Goal: Transaction & Acquisition: Purchase product/service

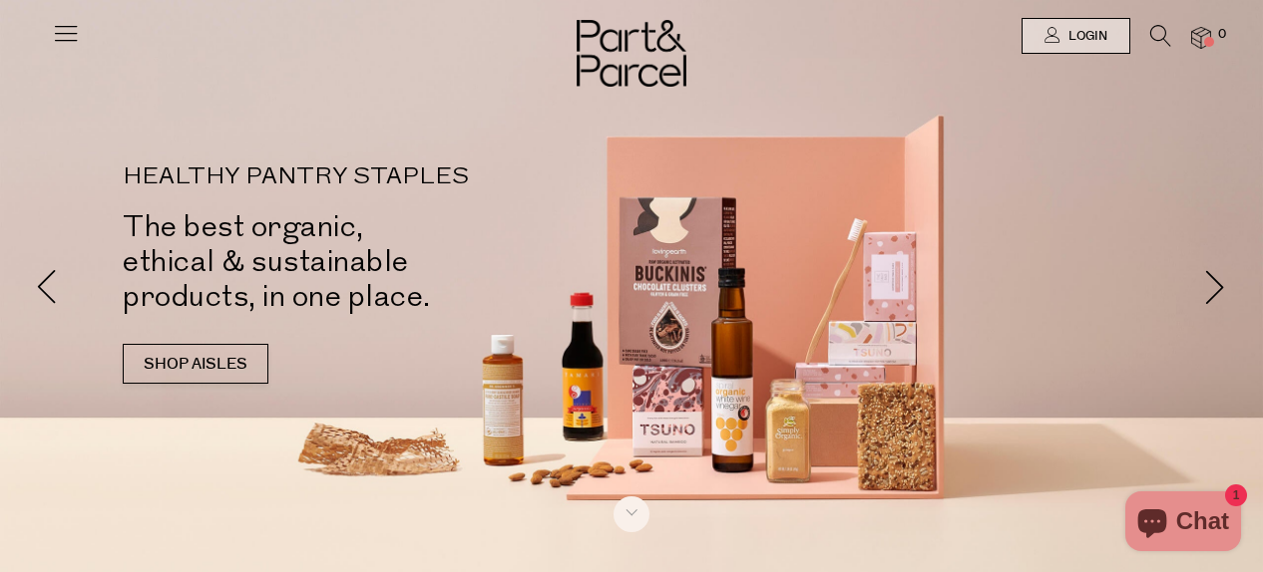
click at [50, 31] on div at bounding box center [631, 36] width 1263 height 72
click at [70, 30] on icon at bounding box center [66, 33] width 28 height 28
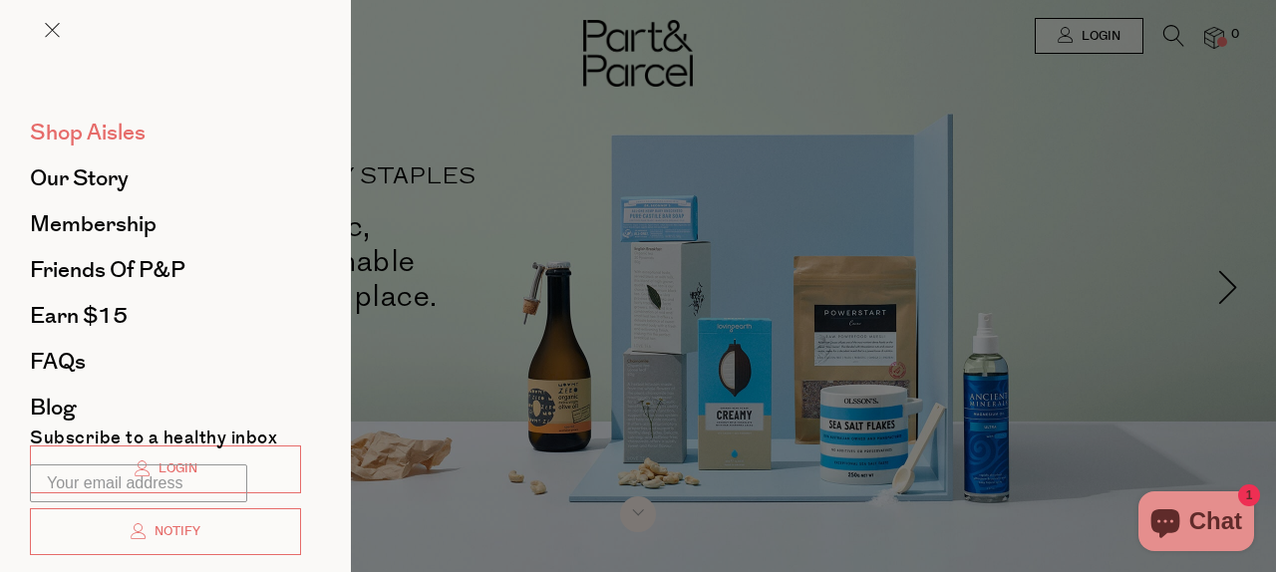
click at [85, 133] on span "Shop Aisles" at bounding box center [88, 133] width 116 height 32
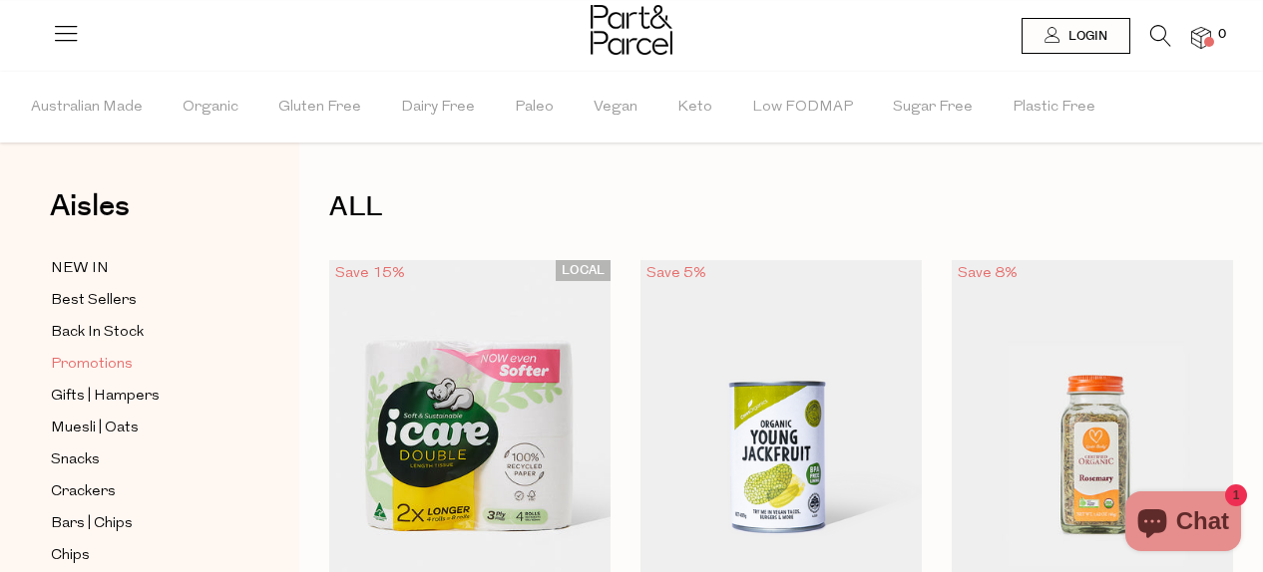
click at [103, 356] on span "Promotions" at bounding box center [92, 365] width 82 height 24
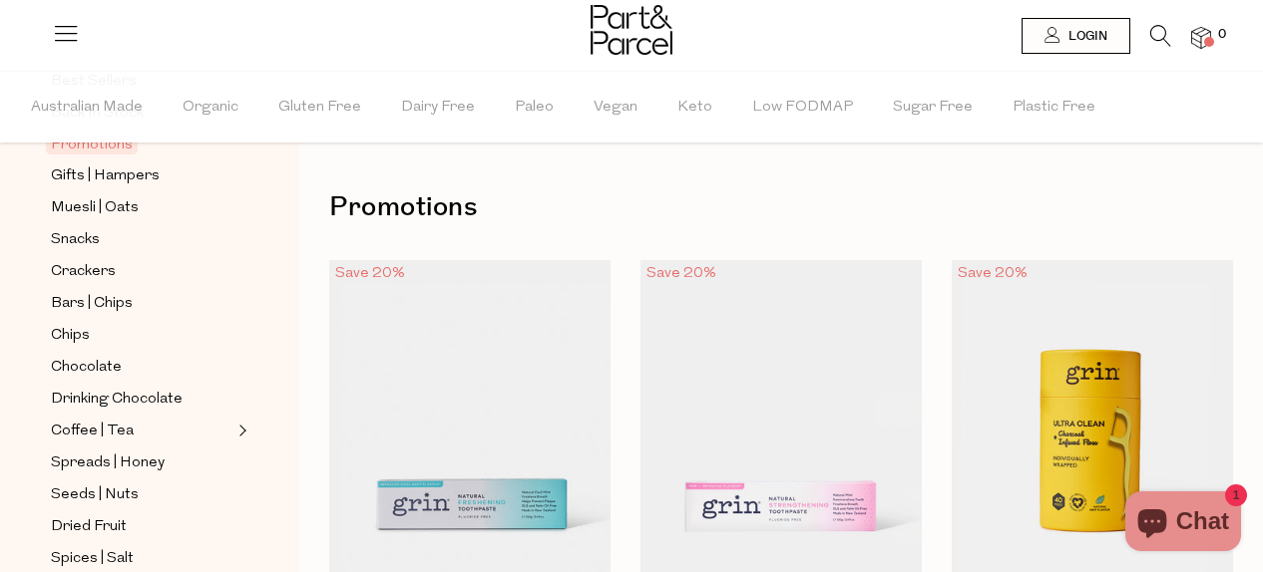
scroll to position [255, 0]
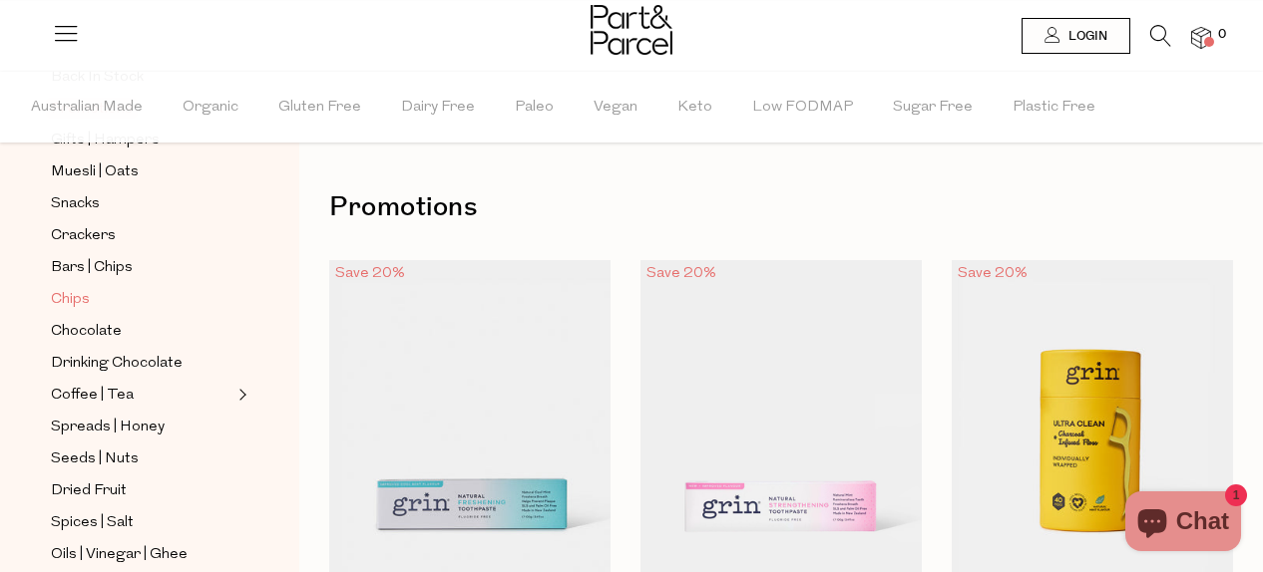
click at [75, 292] on span "Chips" at bounding box center [70, 300] width 39 height 24
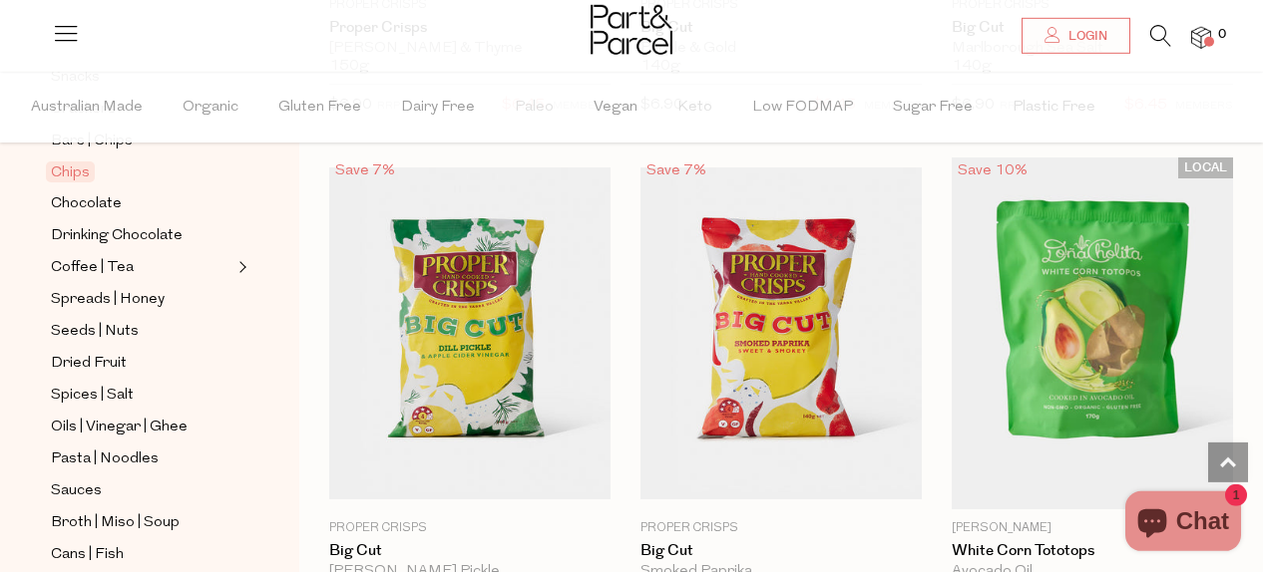
scroll to position [2177, 0]
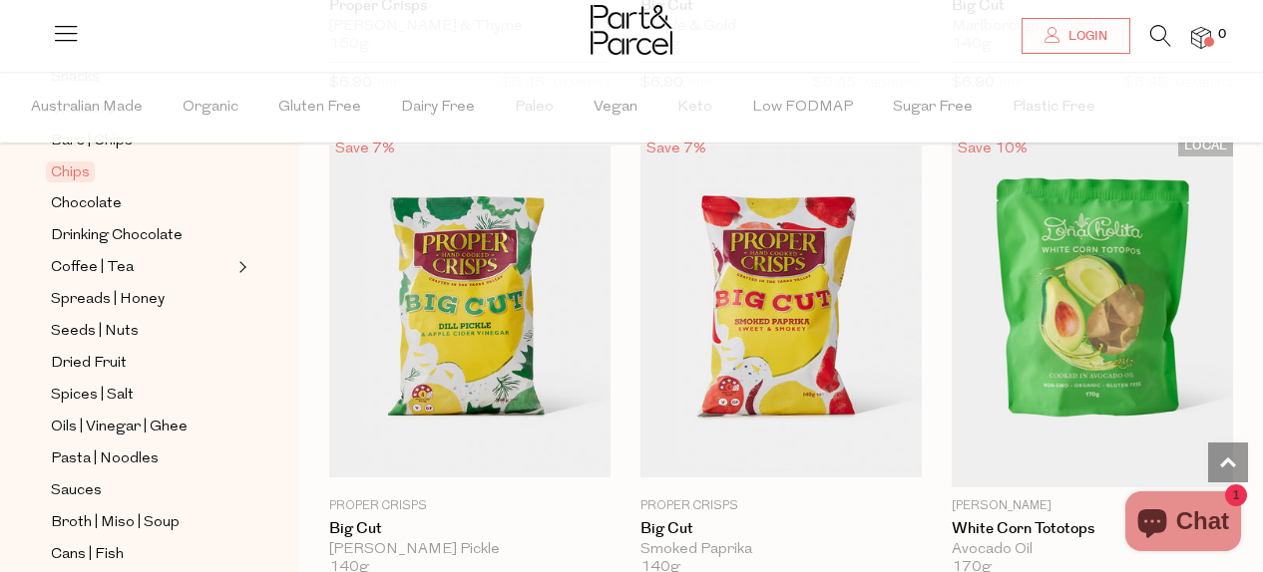
click at [1159, 36] on icon at bounding box center [1160, 36] width 21 height 22
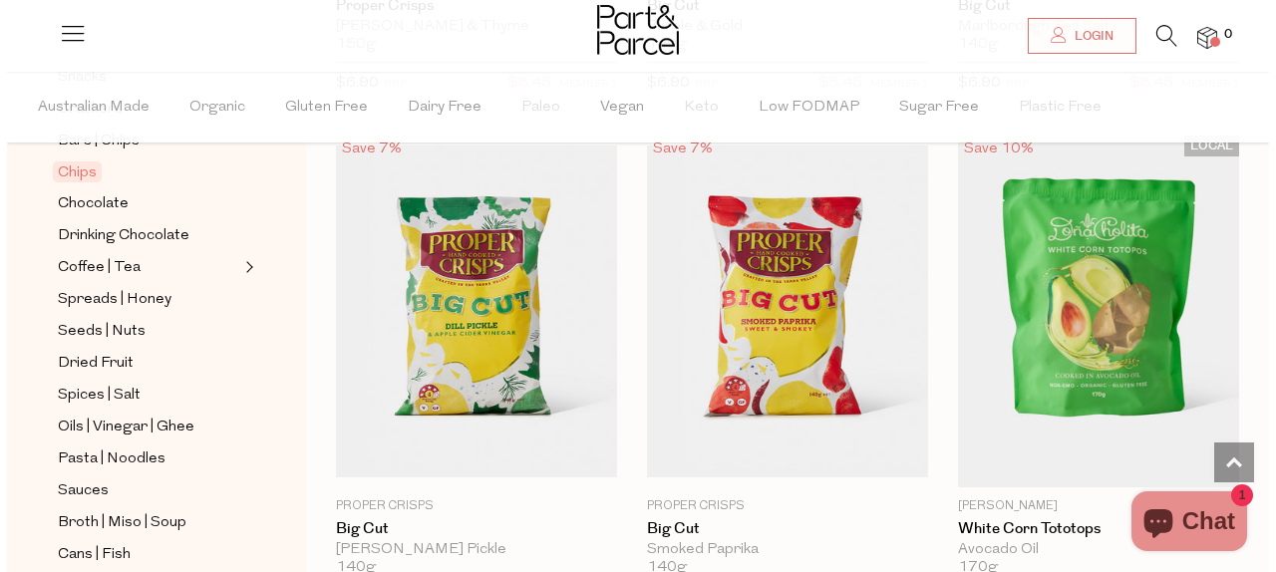
scroll to position [2200, 0]
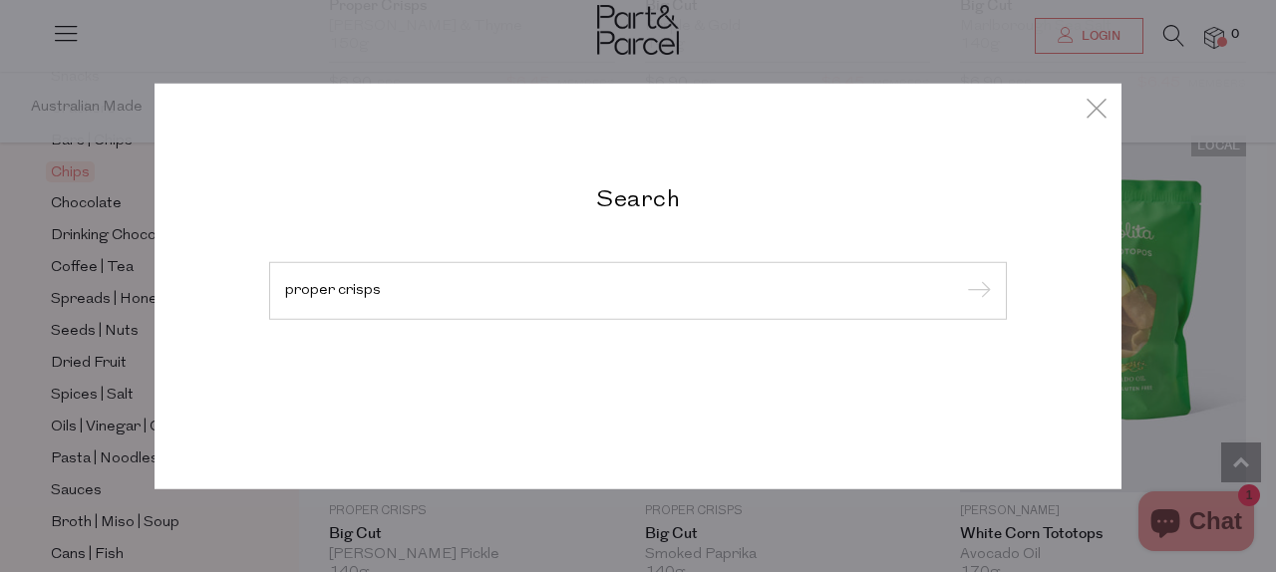
type input "proper crisps"
click at [961, 277] on input "submit" at bounding box center [976, 292] width 30 height 30
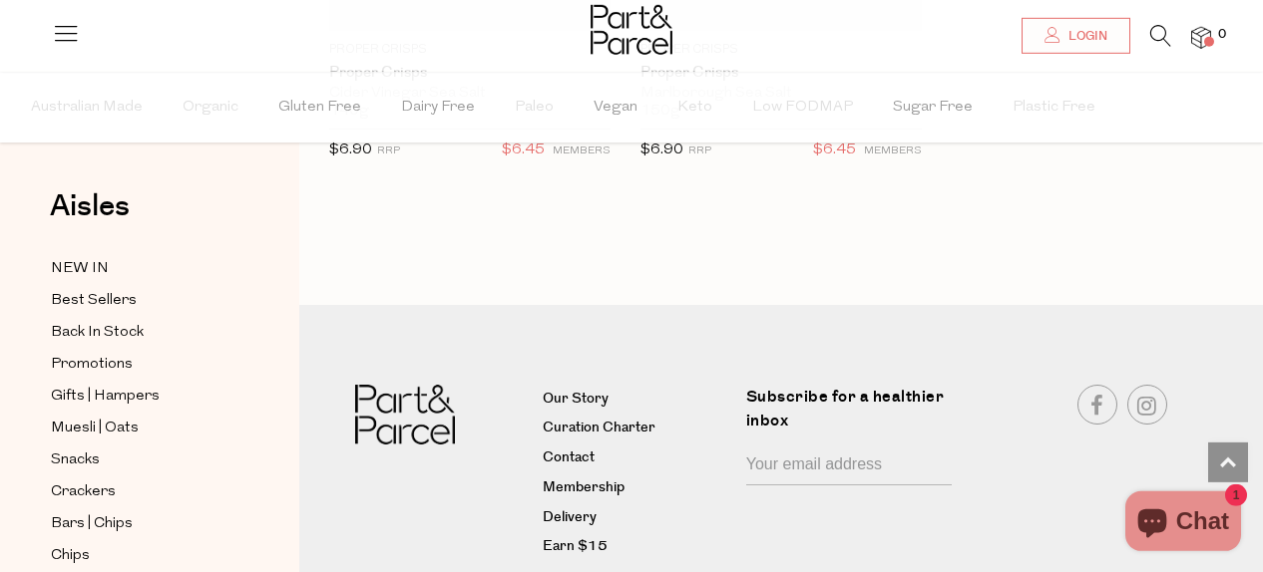
scroll to position [1556, 0]
